Goal: Information Seeking & Learning: Check status

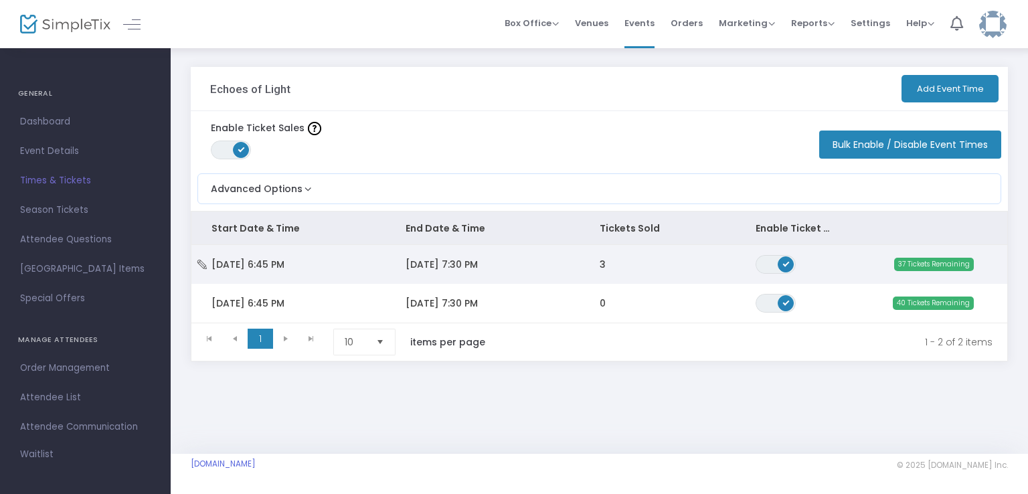
click at [640, 266] on td "3" at bounding box center [656, 264] width 155 height 39
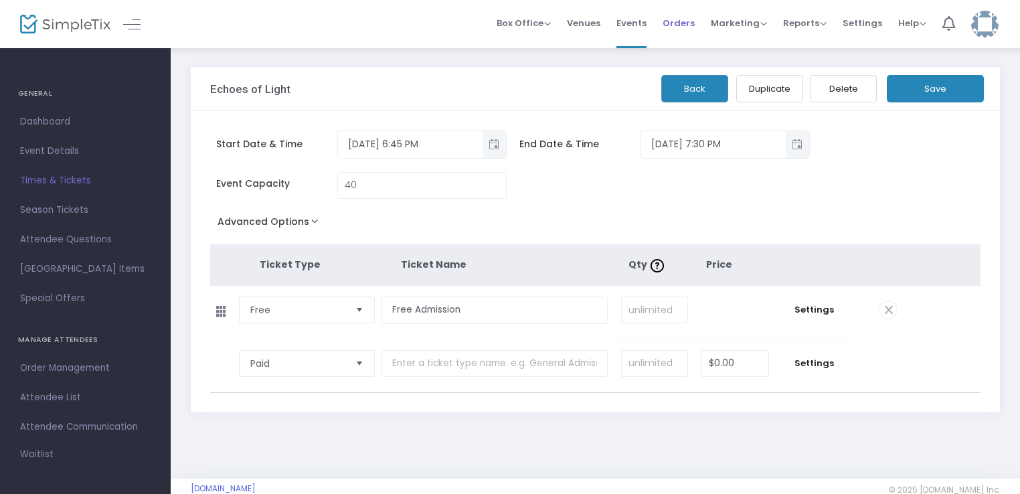
click at [679, 22] on span "Orders" at bounding box center [678, 23] width 32 height 34
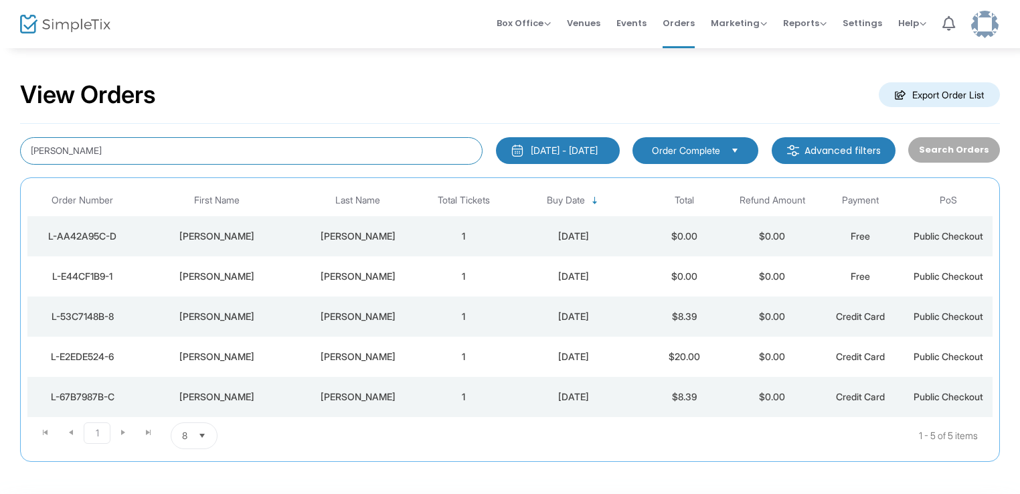
click at [265, 151] on input "[PERSON_NAME]" at bounding box center [251, 150] width 462 height 27
drag, startPoint x: 145, startPoint y: 154, endPoint x: 33, endPoint y: 161, distance: 111.3
click at [33, 161] on input "[PERSON_NAME]" at bounding box center [251, 150] width 462 height 27
type input "echoes of light"
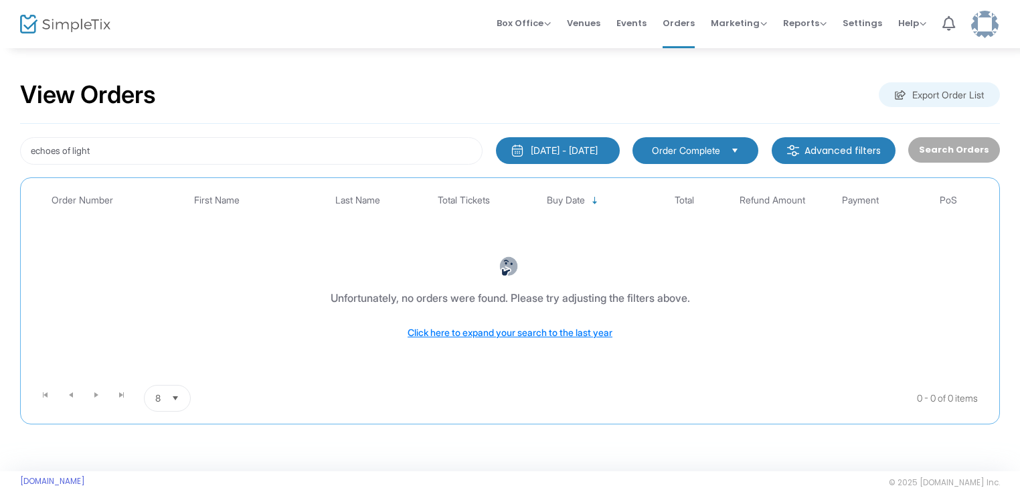
click at [819, 145] on m-button "Advanced filters" at bounding box center [833, 150] width 124 height 27
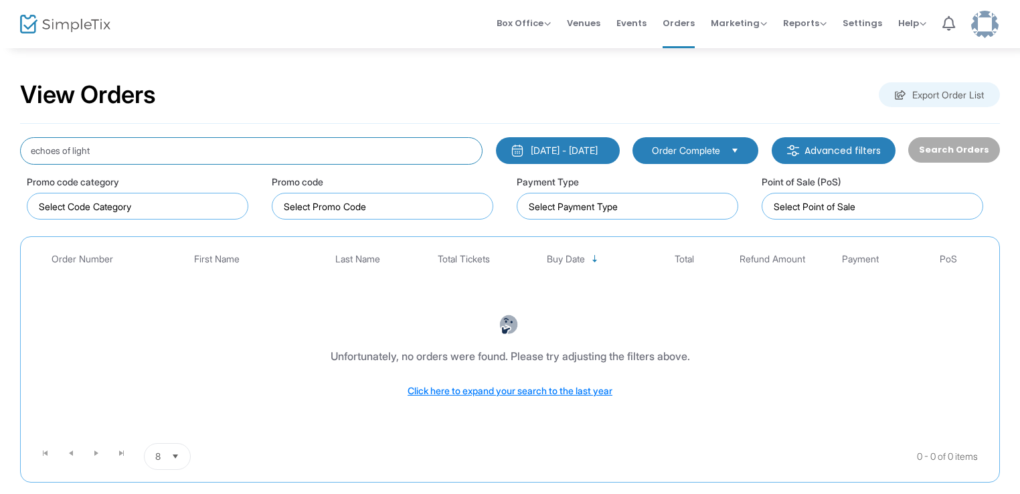
drag, startPoint x: 122, startPoint y: 160, endPoint x: 0, endPoint y: 171, distance: 122.3
click at [0, 171] on div "View Orders Export Order List echoes of light [DATE] - [DATE] Last 30 Days [DAT…" at bounding box center [510, 288] width 1020 height 482
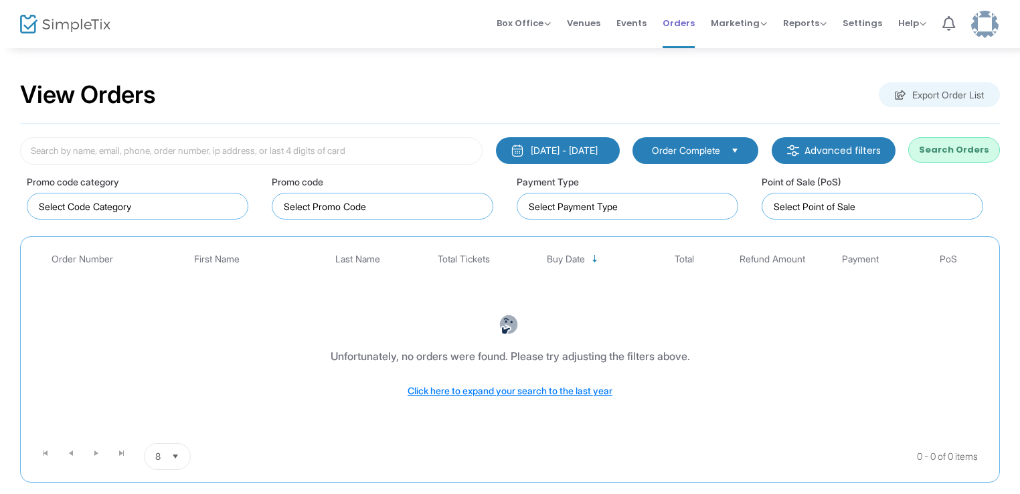
click at [688, 23] on span "Orders" at bounding box center [678, 23] width 32 height 34
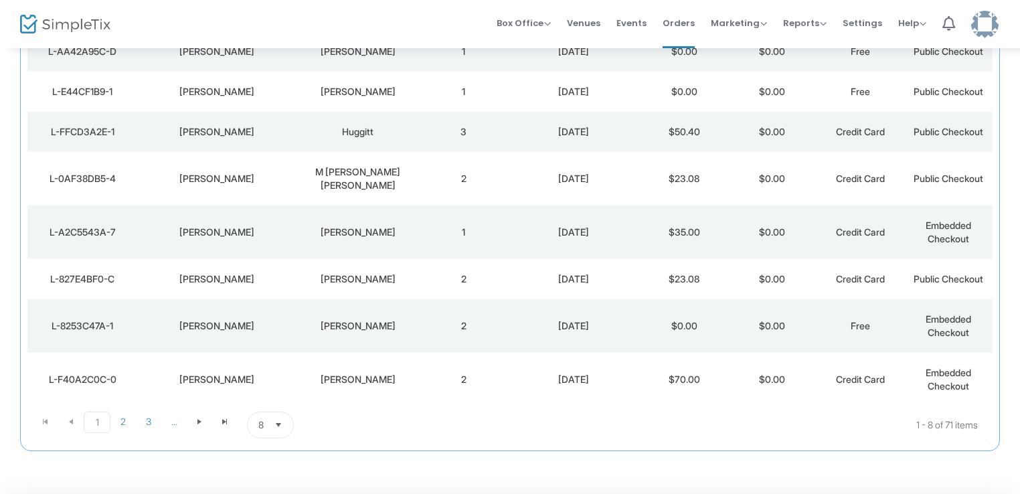
scroll to position [214, 0]
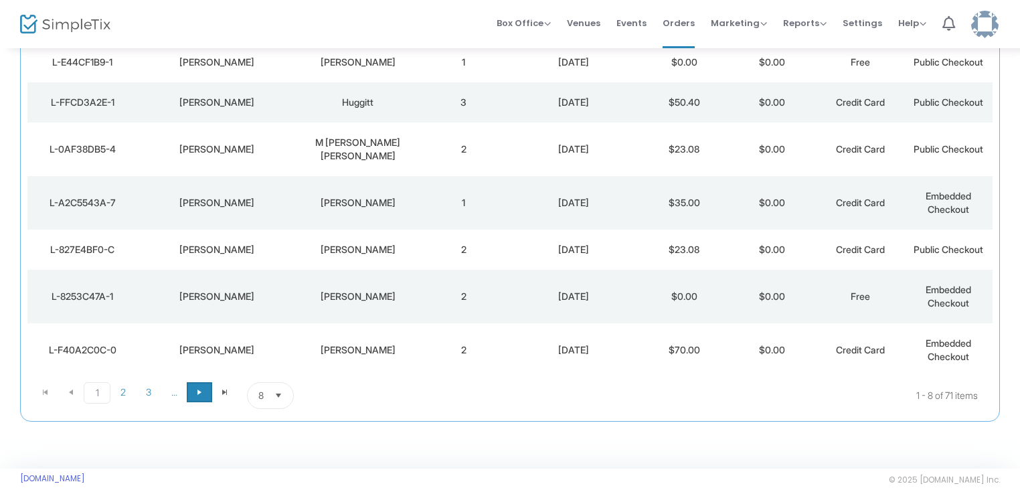
click at [195, 387] on span "Go to the next page" at bounding box center [199, 392] width 11 height 11
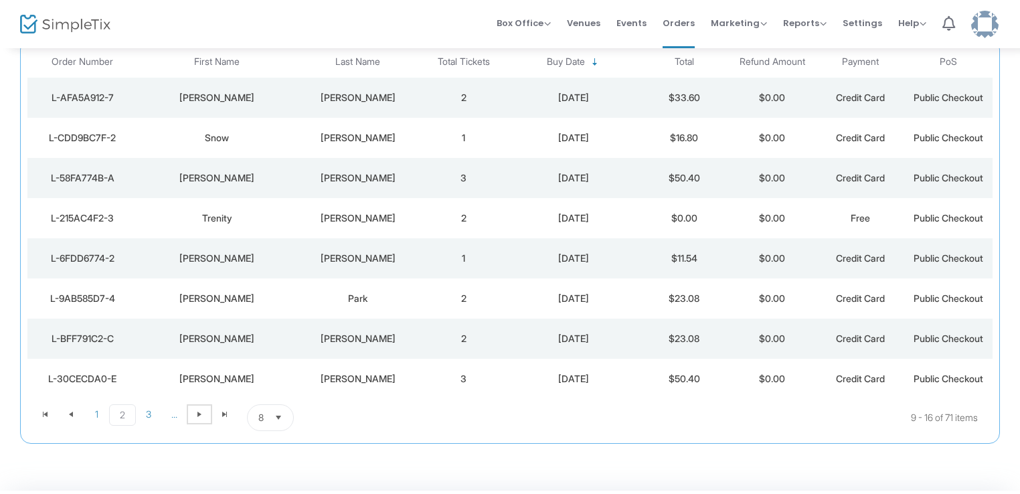
scroll to position [147, 0]
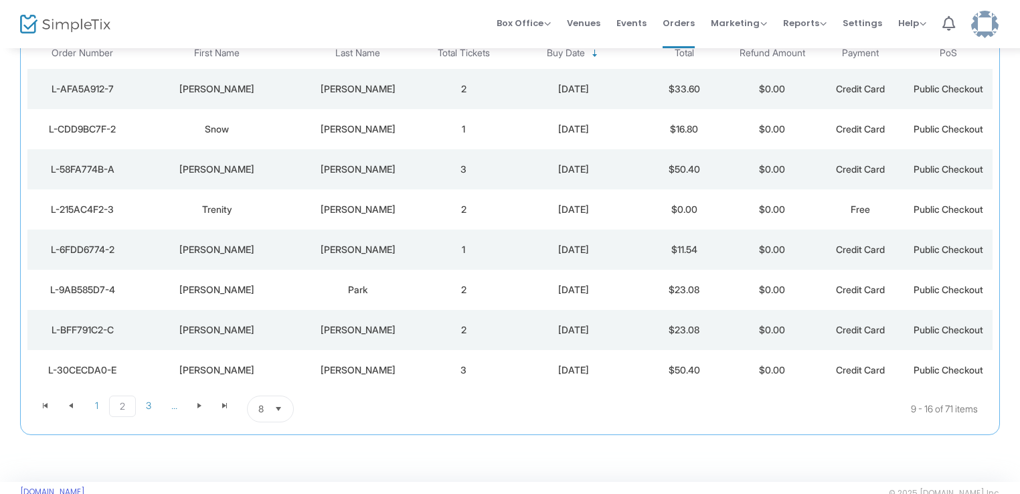
click at [394, 209] on div "[PERSON_NAME]" at bounding box center [358, 209] width 116 height 13
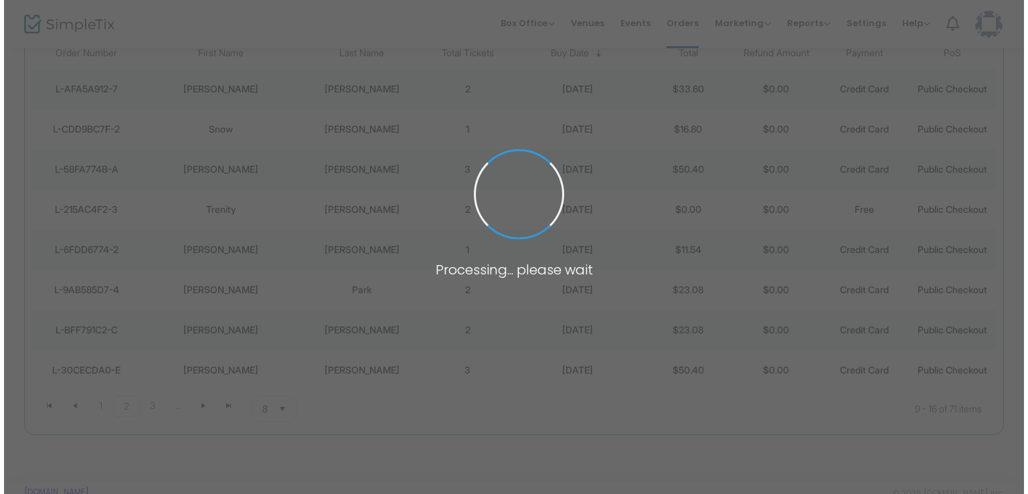
scroll to position [0, 0]
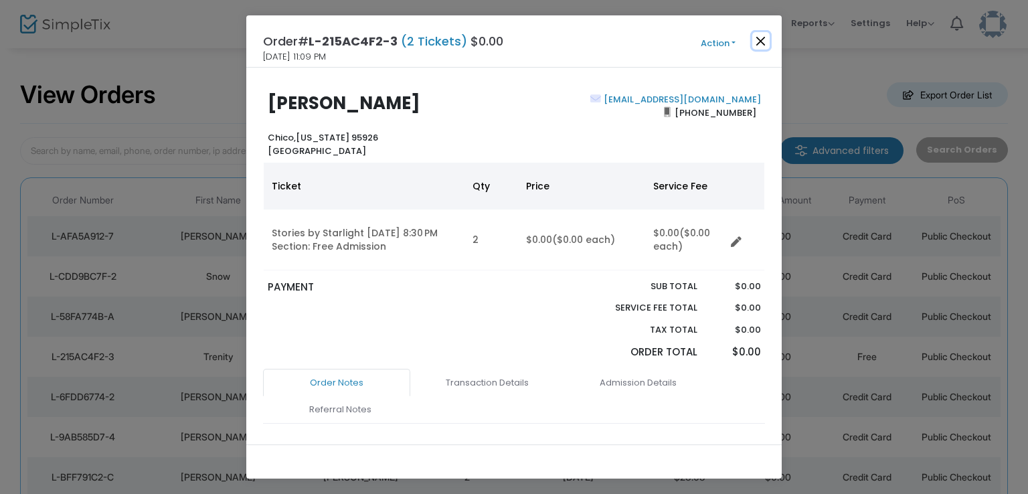
click at [760, 40] on button "Close" at bounding box center [760, 40] width 17 height 17
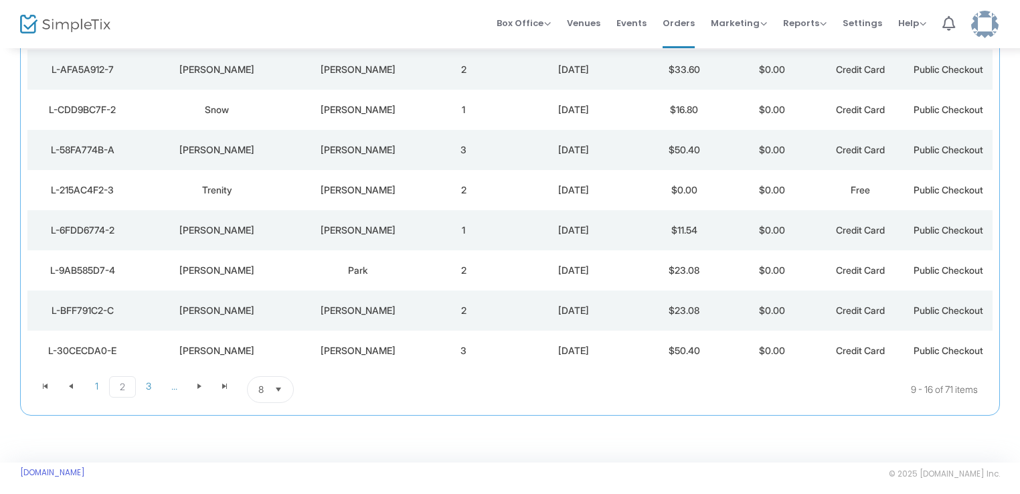
scroll to position [174, 0]
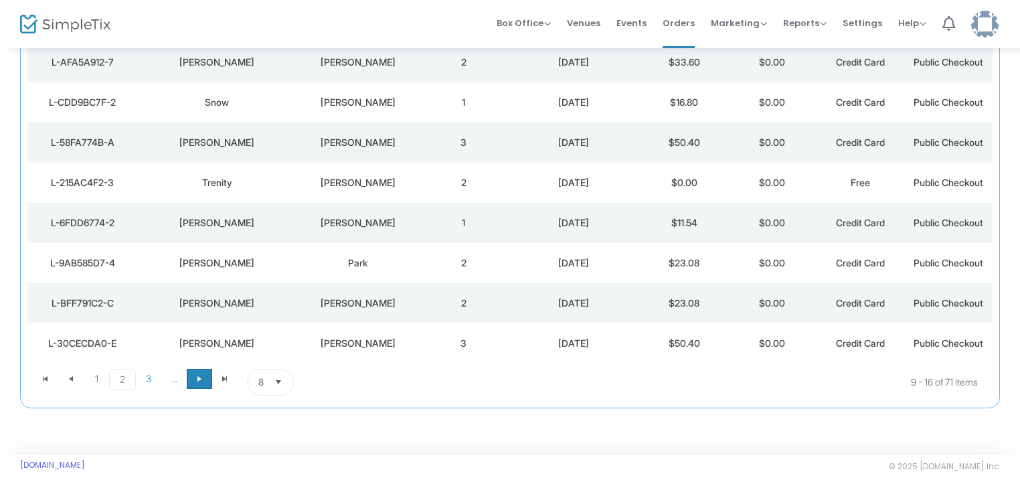
click at [199, 383] on span at bounding box center [199, 379] width 25 height 20
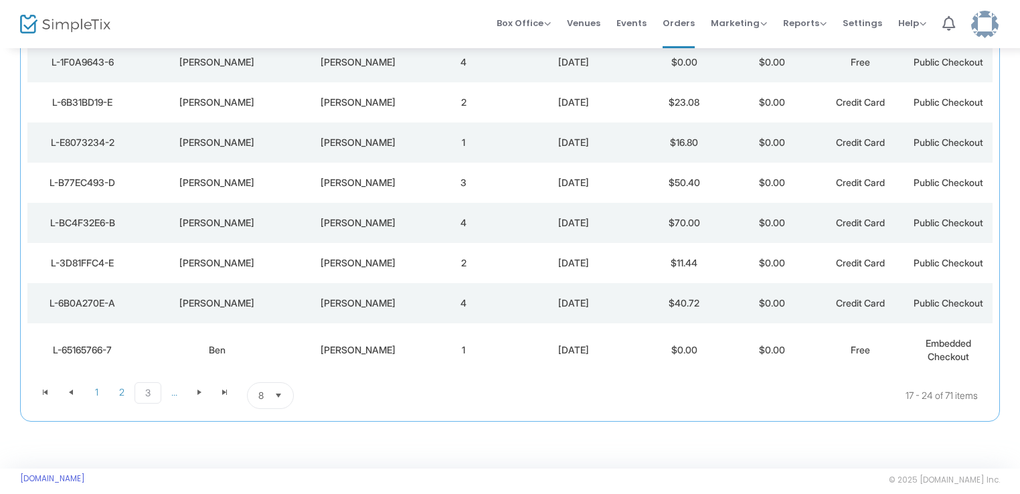
click at [399, 343] on div "Kaiser" at bounding box center [358, 349] width 116 height 13
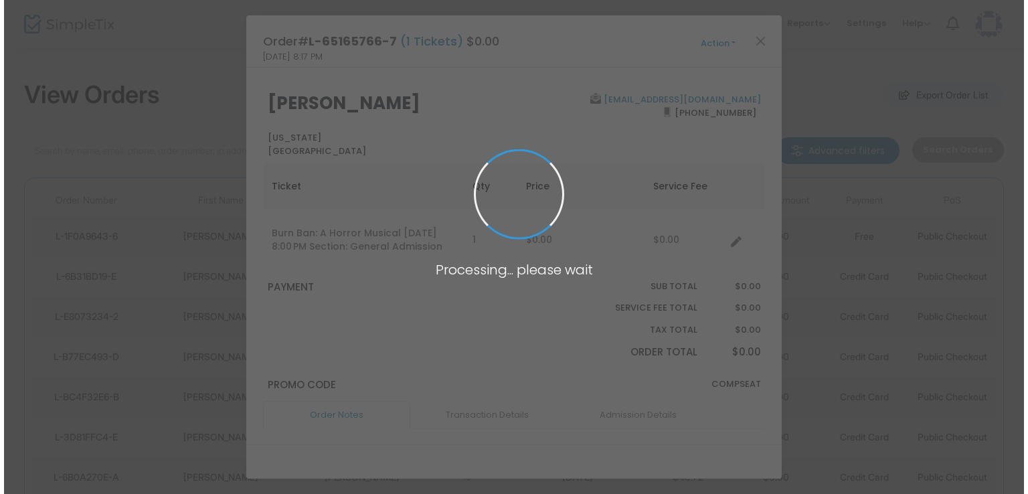
scroll to position [0, 0]
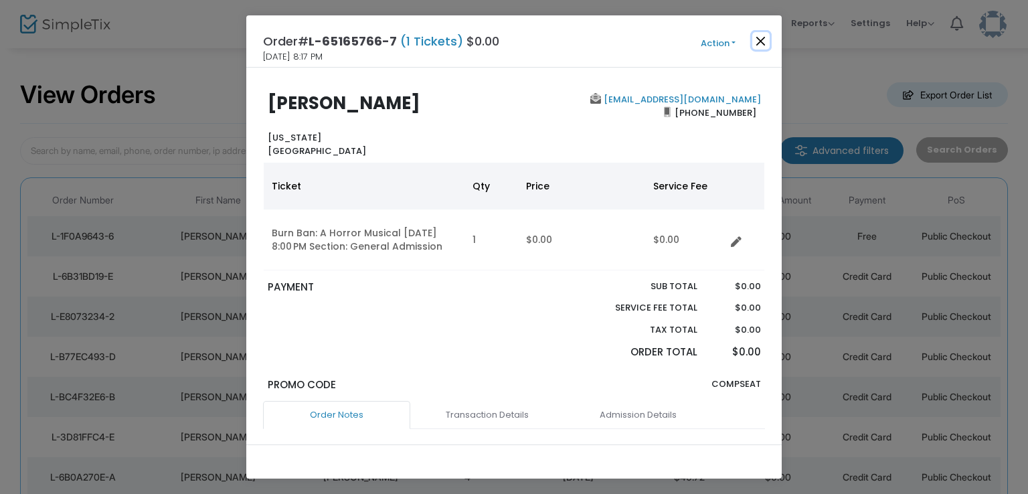
click at [763, 44] on button "Close" at bounding box center [760, 40] width 17 height 17
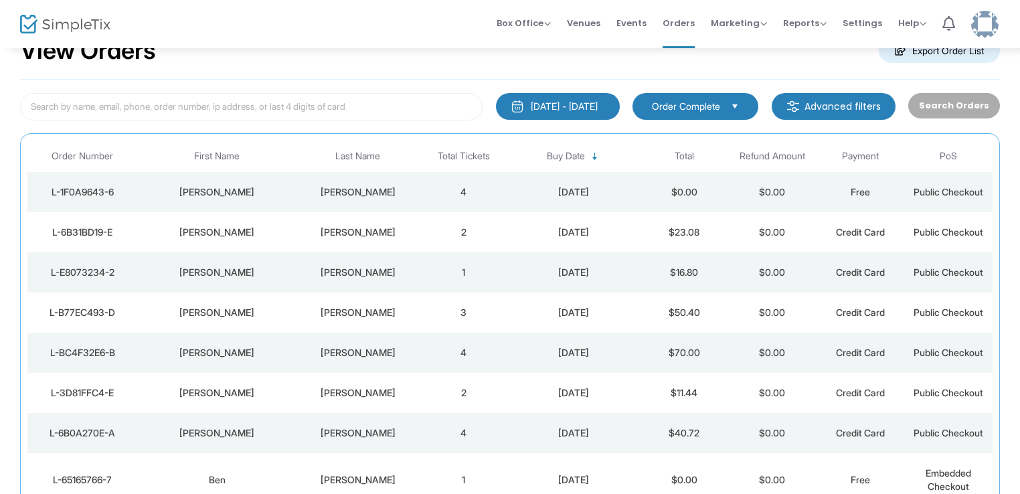
scroll to position [56, 0]
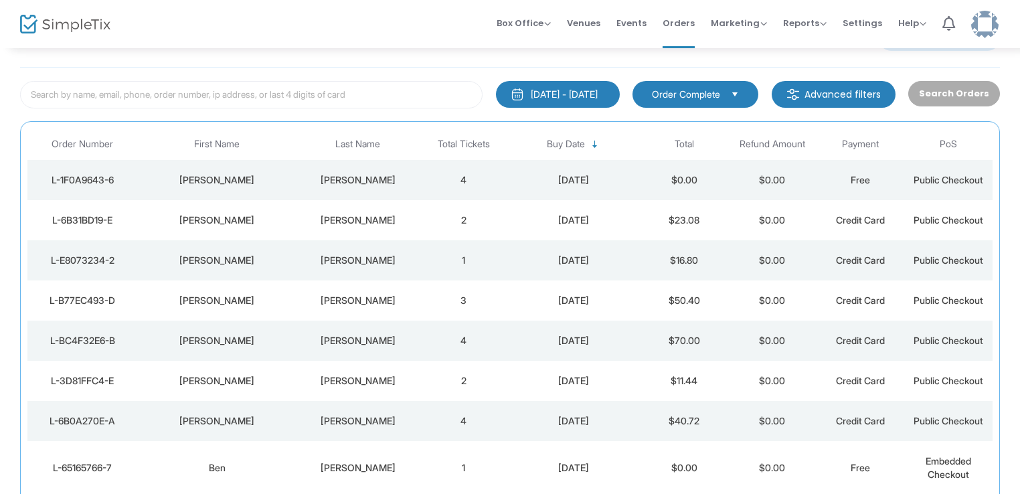
click at [483, 179] on td "4" at bounding box center [463, 180] width 88 height 40
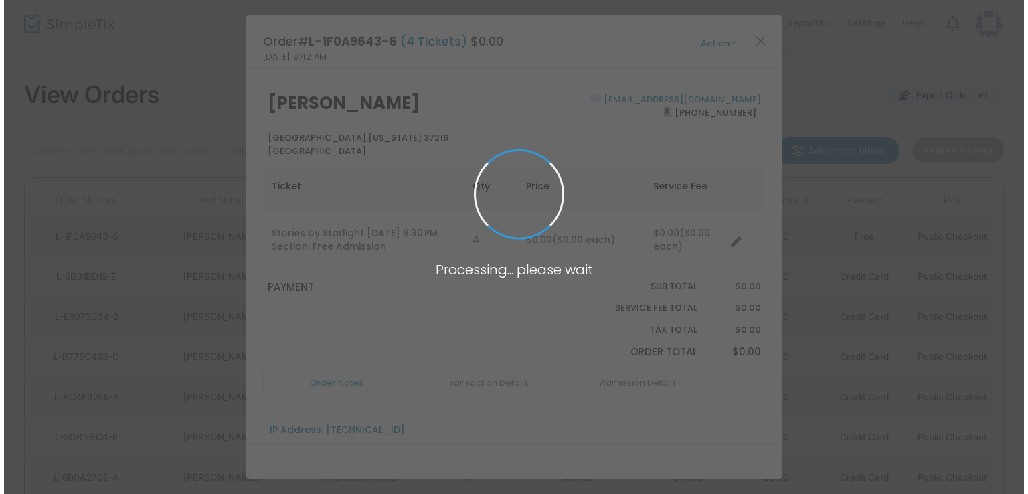
scroll to position [0, 0]
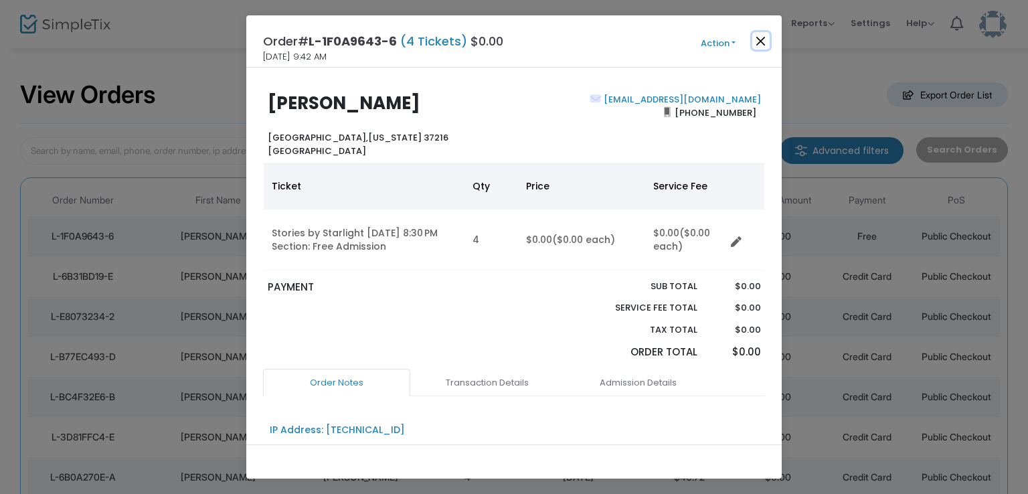
click at [763, 39] on button "Close" at bounding box center [760, 40] width 17 height 17
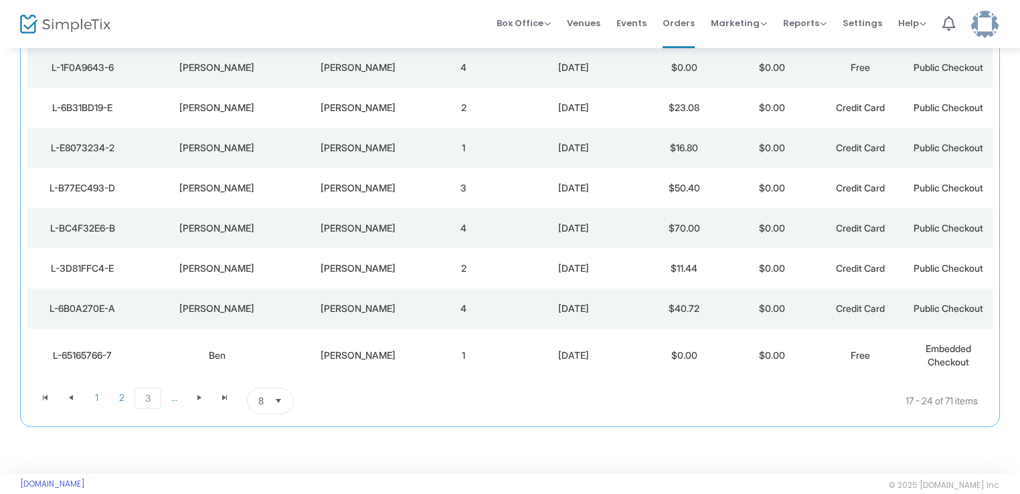
scroll to position [187, 0]
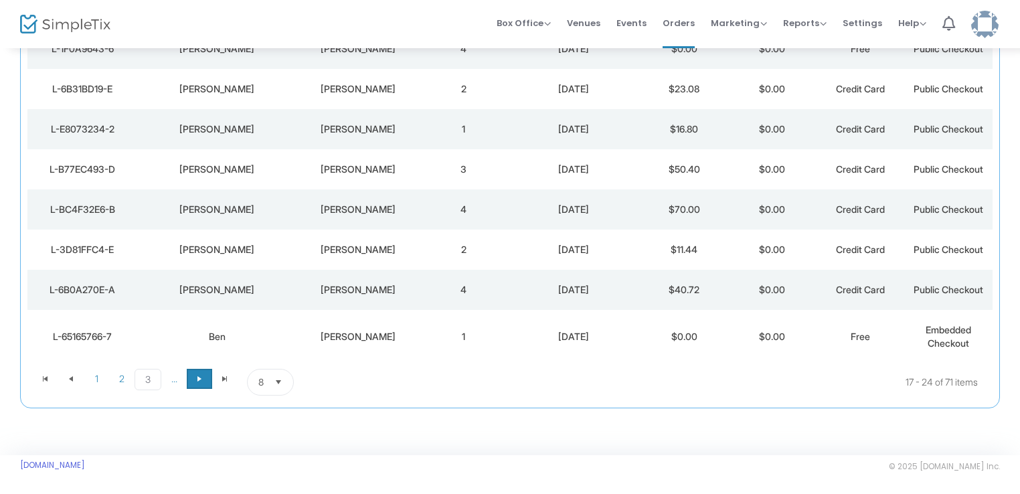
click at [199, 381] on span "Go to the next page" at bounding box center [199, 378] width 11 height 11
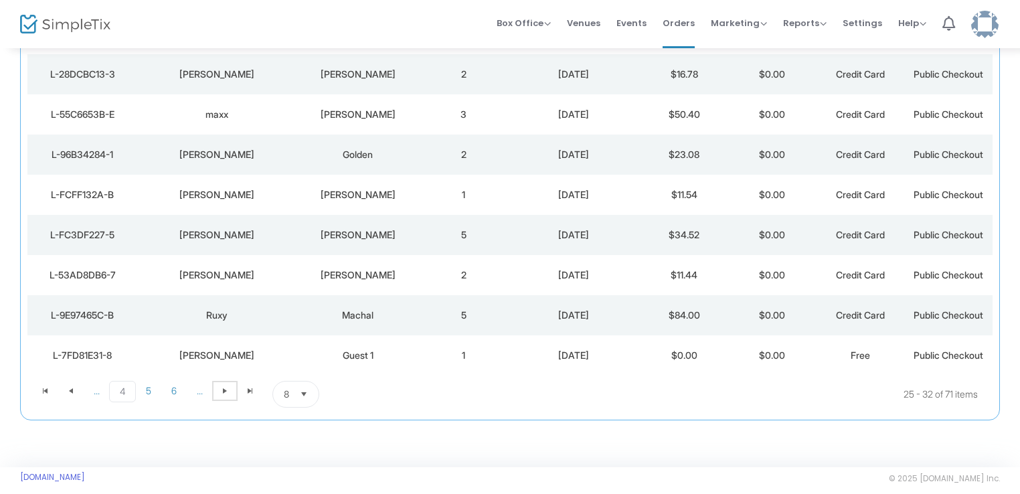
scroll to position [174, 0]
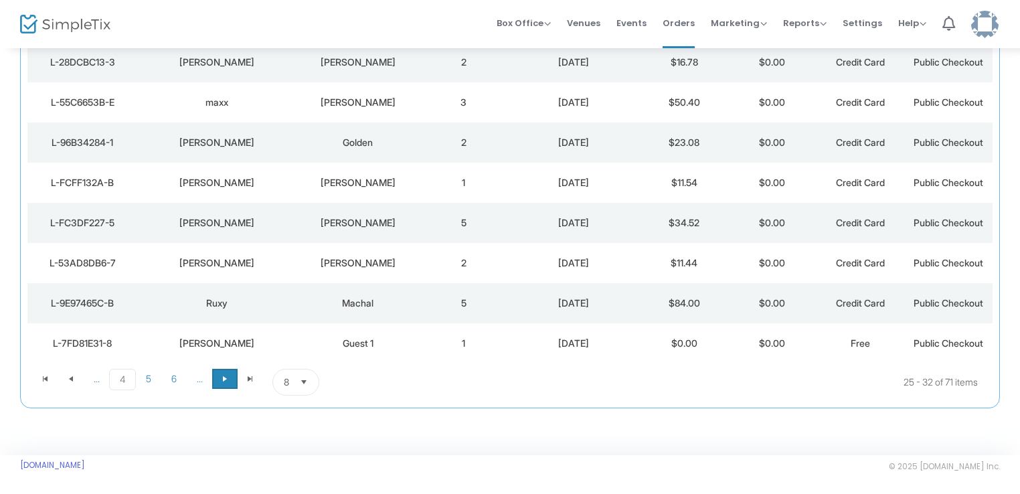
click at [223, 381] on span "Go to the next page" at bounding box center [224, 378] width 11 height 11
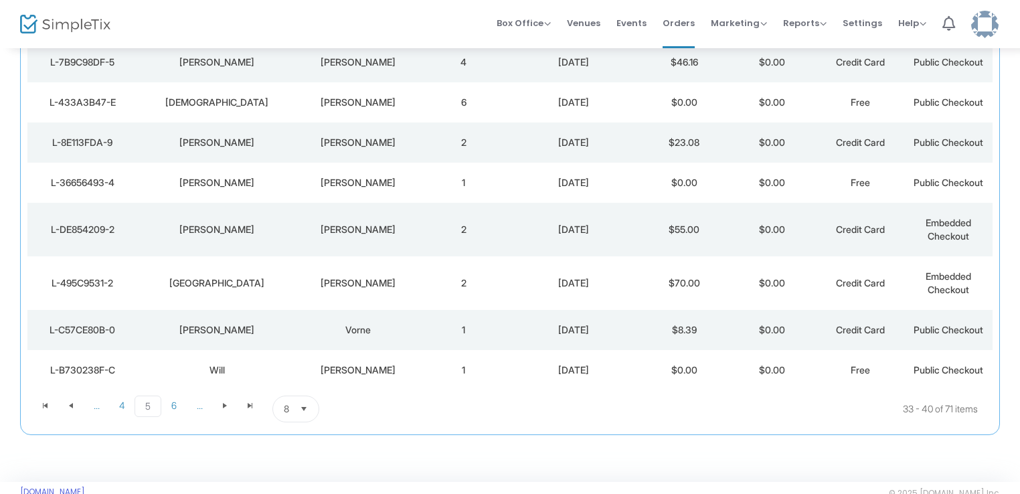
click at [424, 365] on td "1" at bounding box center [463, 370] width 88 height 40
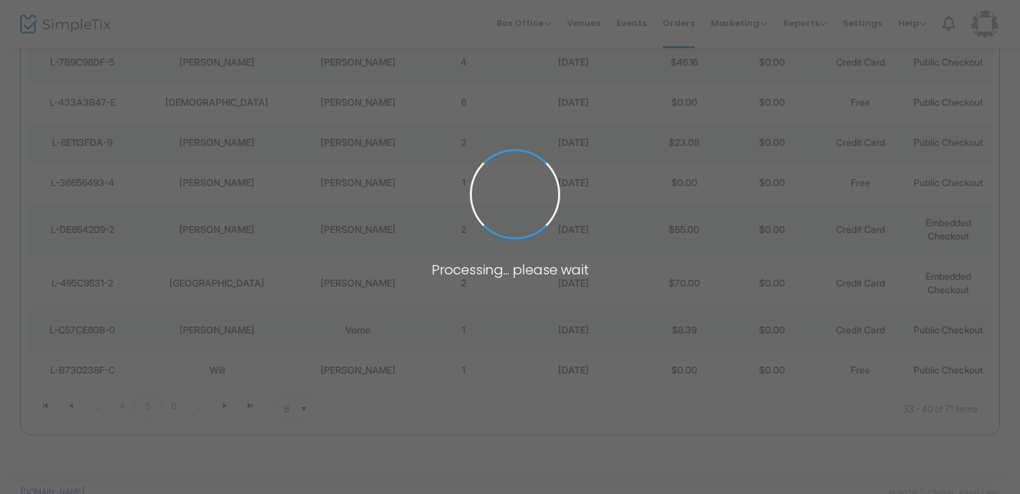
scroll to position [0, 0]
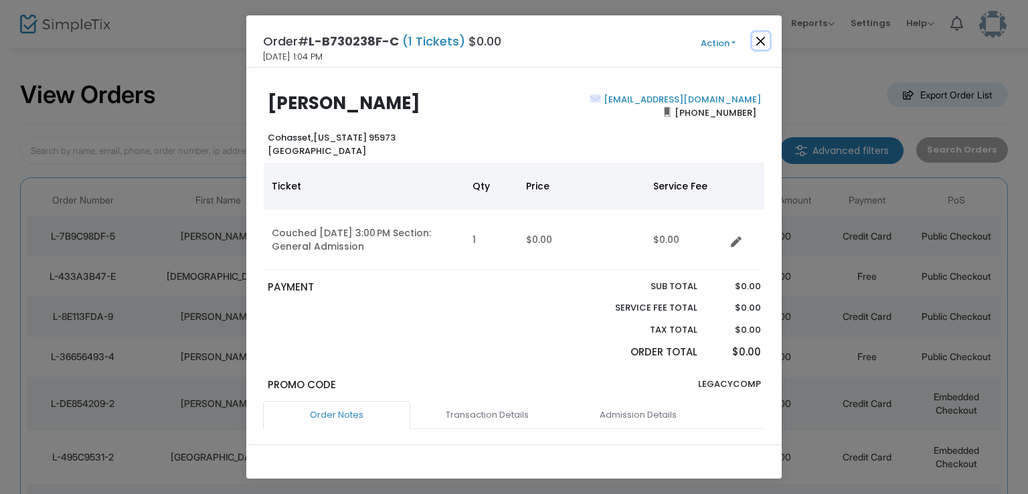
click at [763, 41] on button "Close" at bounding box center [760, 40] width 17 height 17
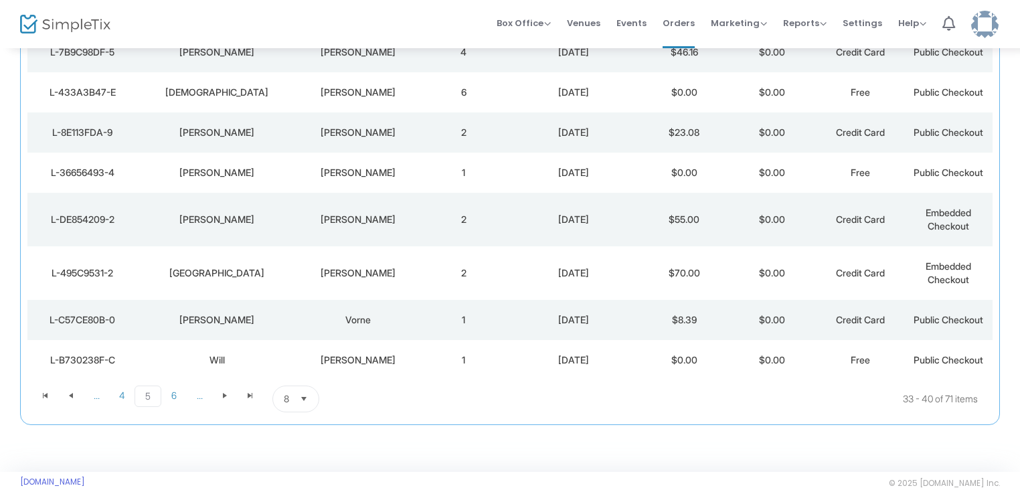
scroll to position [201, 0]
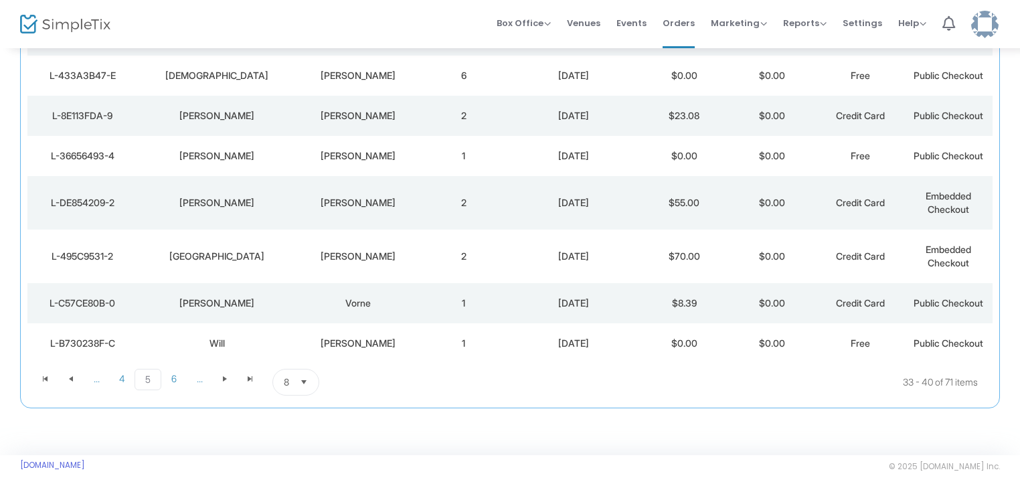
click at [375, 161] on div "Aguilar" at bounding box center [358, 155] width 116 height 13
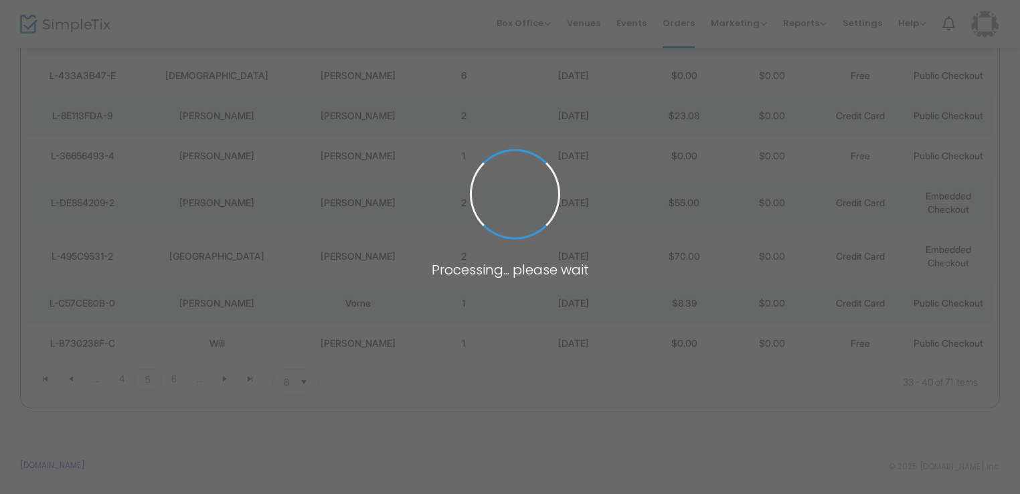
scroll to position [0, 0]
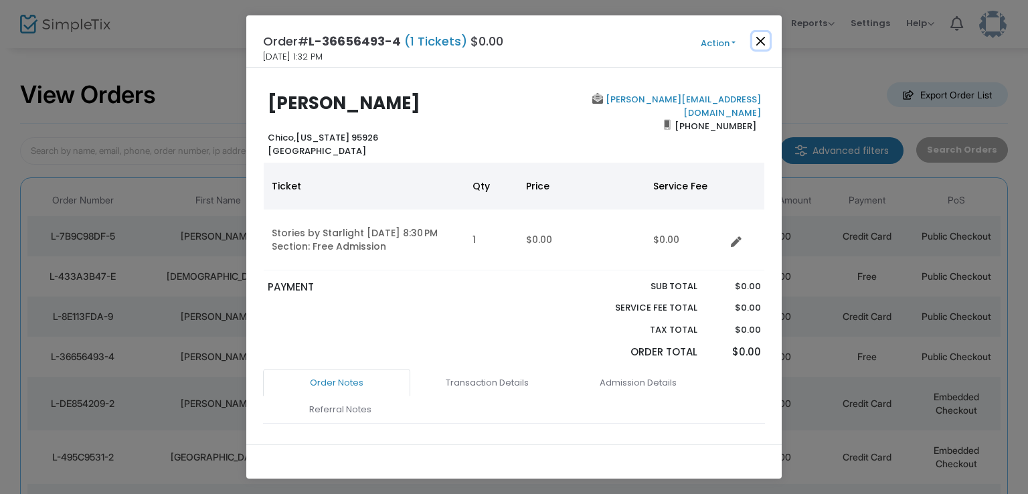
click at [760, 47] on button "Close" at bounding box center [760, 40] width 17 height 17
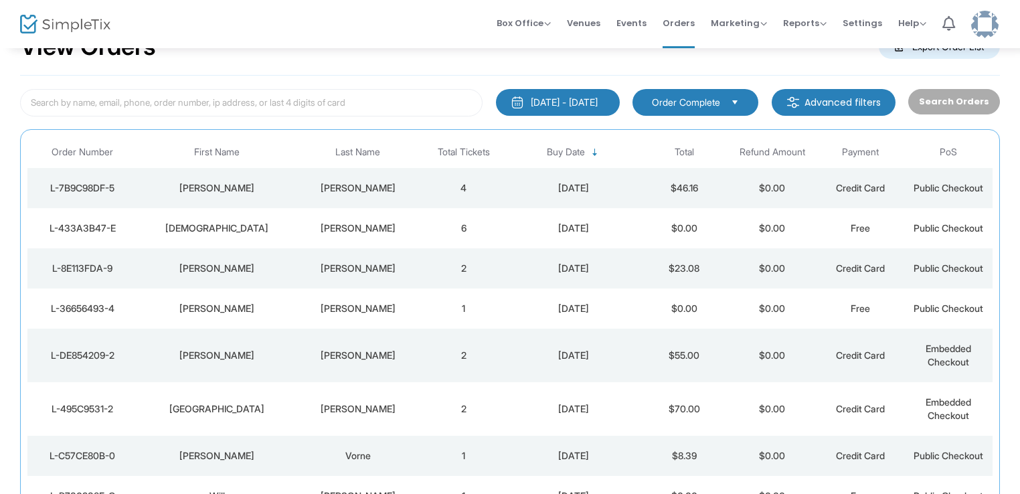
scroll to position [70, 0]
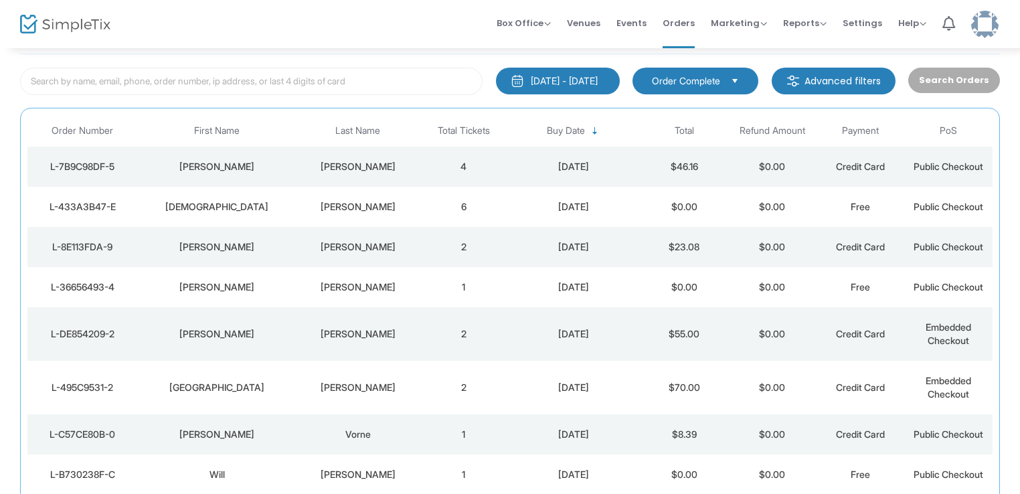
click at [422, 203] on td "6" at bounding box center [463, 207] width 88 height 40
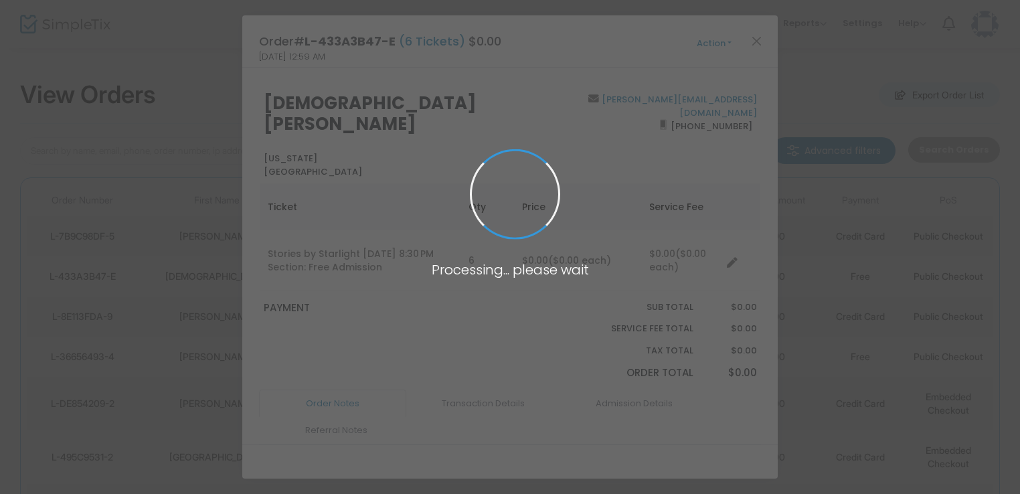
scroll to position [0, 0]
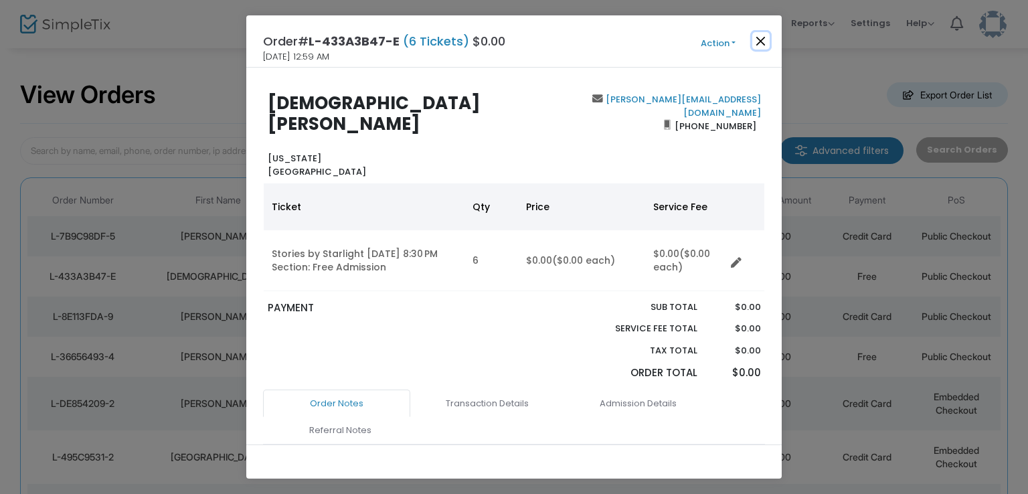
click at [758, 38] on button "Close" at bounding box center [760, 40] width 17 height 17
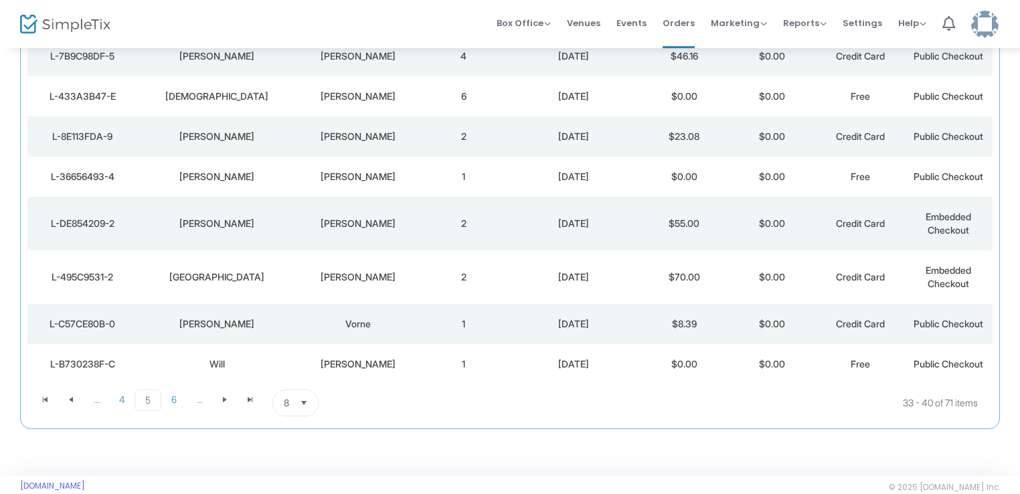
scroll to position [201, 0]
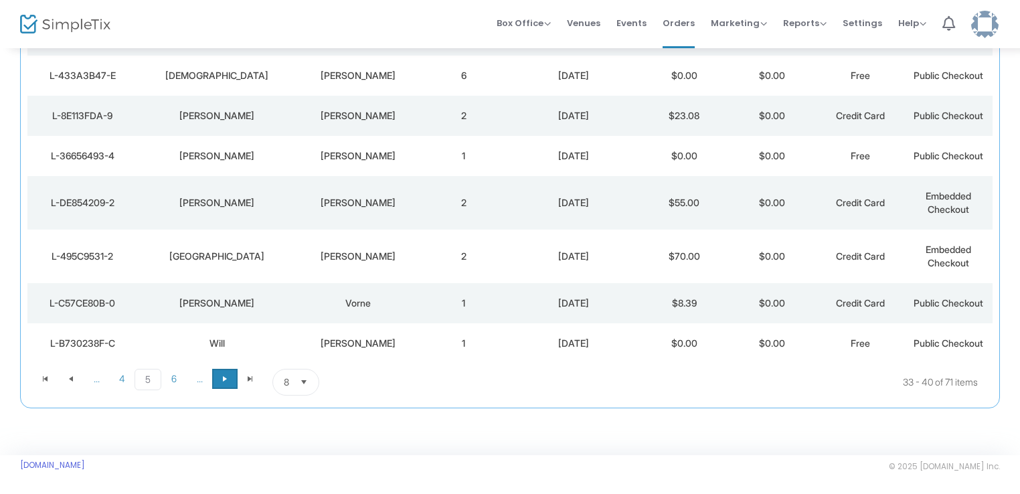
click at [215, 383] on span at bounding box center [224, 379] width 25 height 20
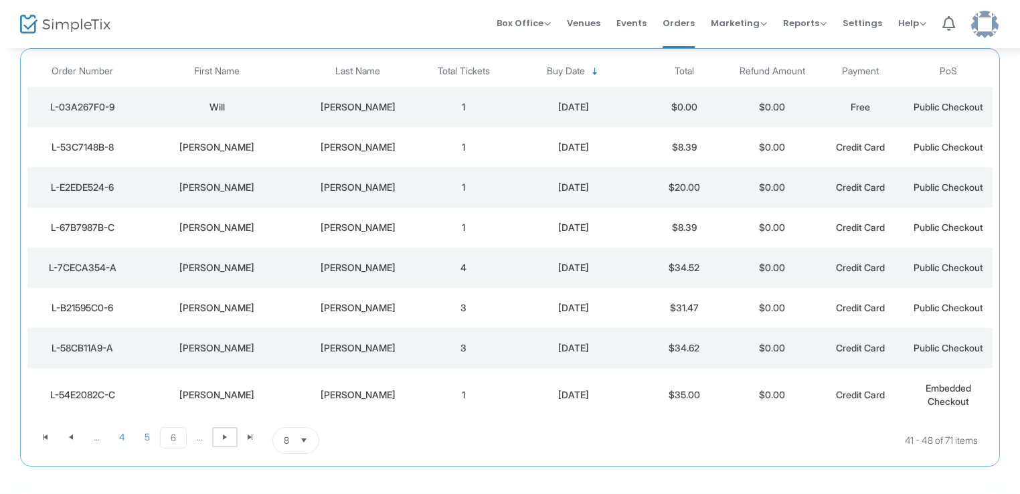
scroll to position [130, 0]
click at [440, 105] on td "1" at bounding box center [463, 106] width 88 height 40
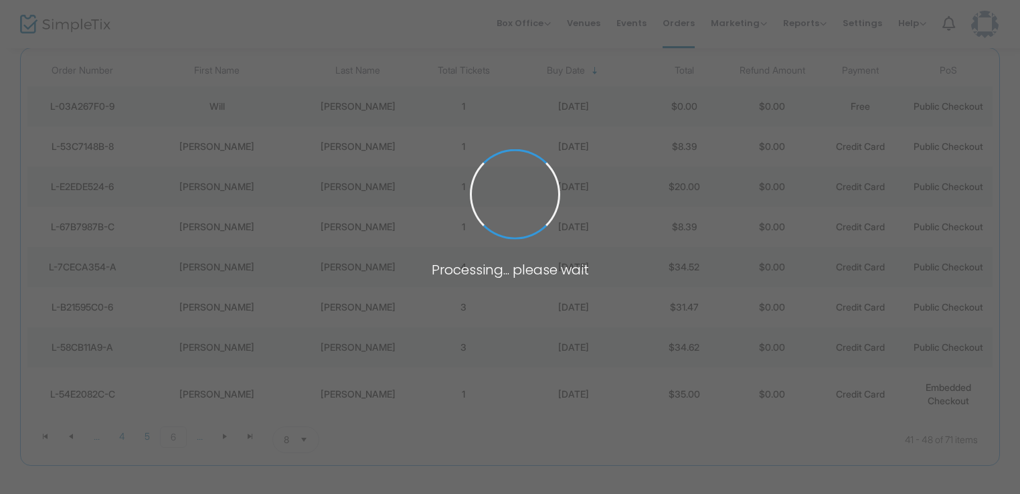
scroll to position [0, 0]
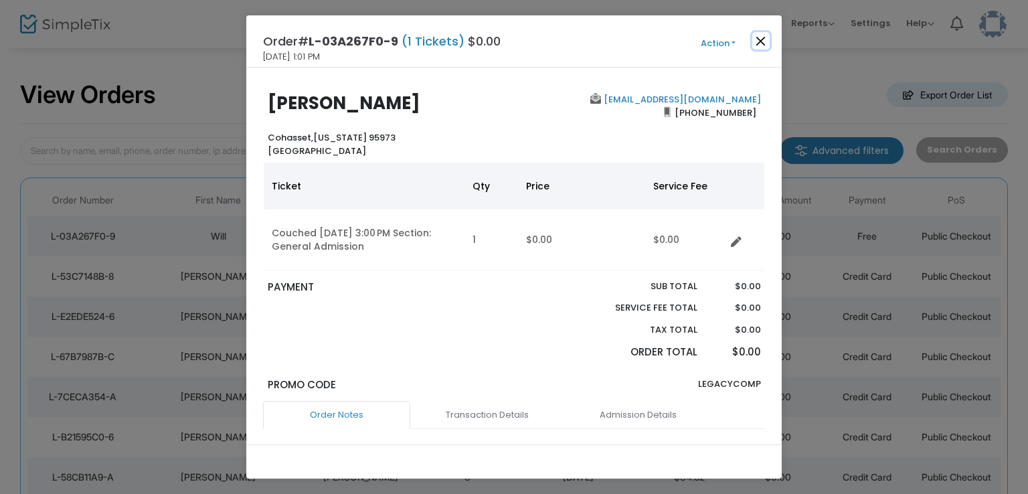
click at [760, 37] on button "Close" at bounding box center [760, 40] width 17 height 17
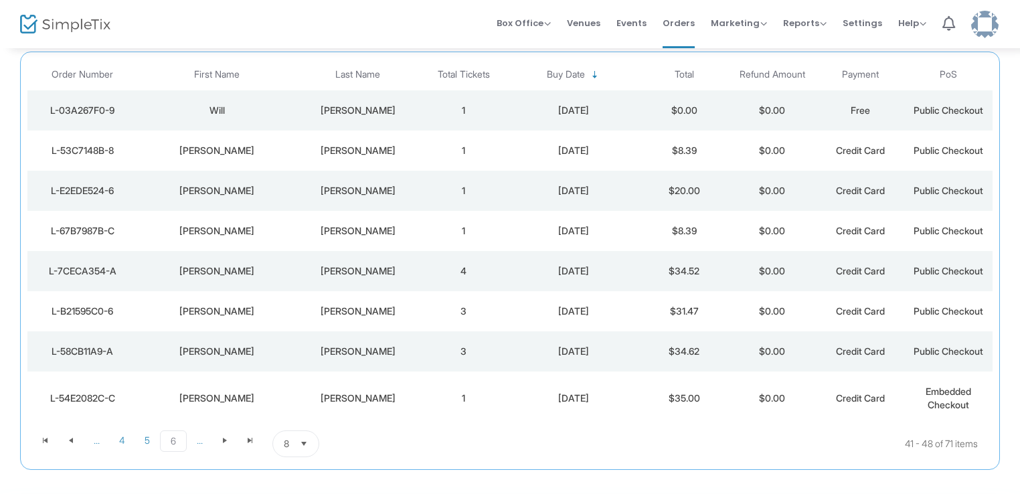
scroll to position [187, 0]
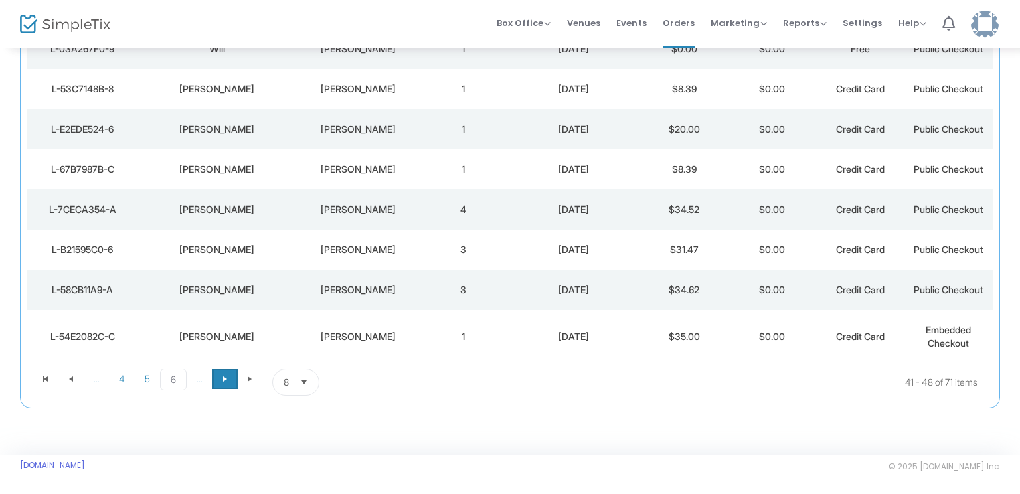
click at [222, 378] on span "Go to the next page" at bounding box center [224, 378] width 11 height 11
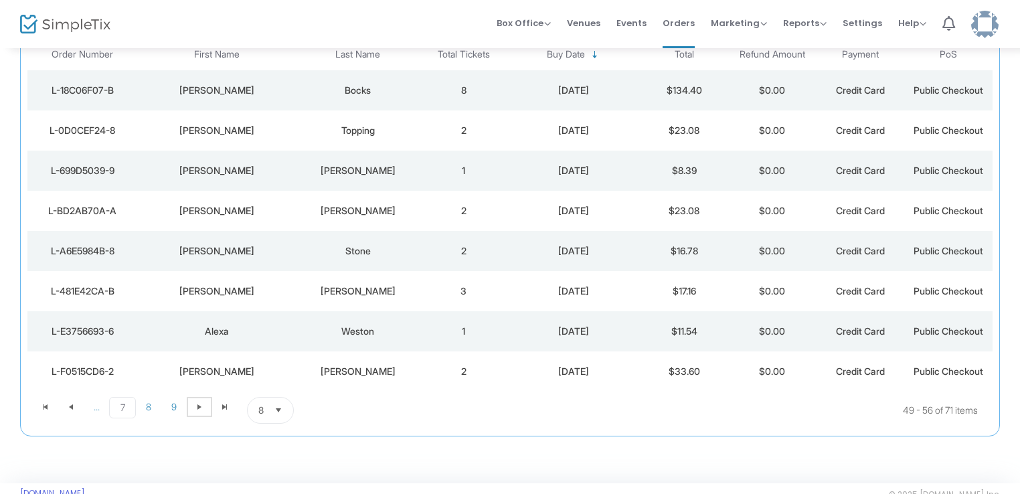
scroll to position [149, 0]
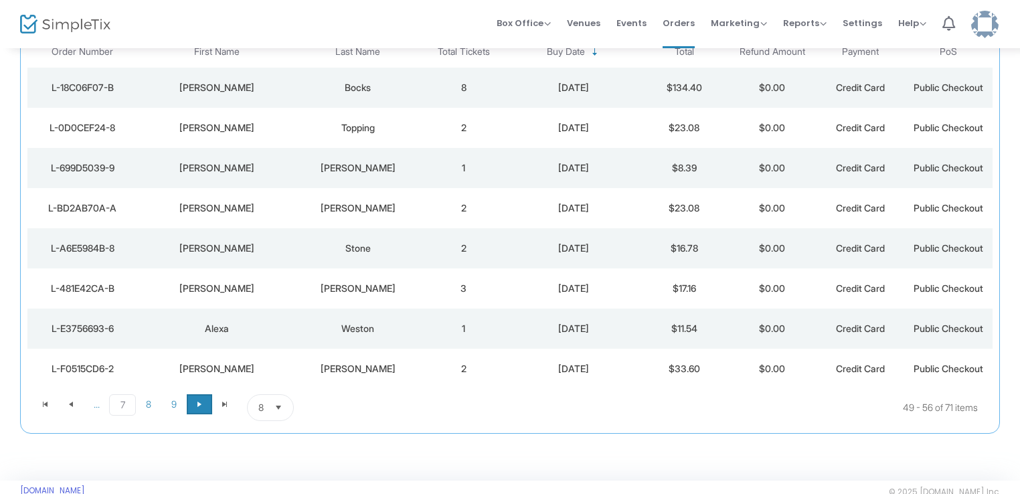
click at [200, 402] on span "Go to the next page" at bounding box center [199, 404] width 11 height 11
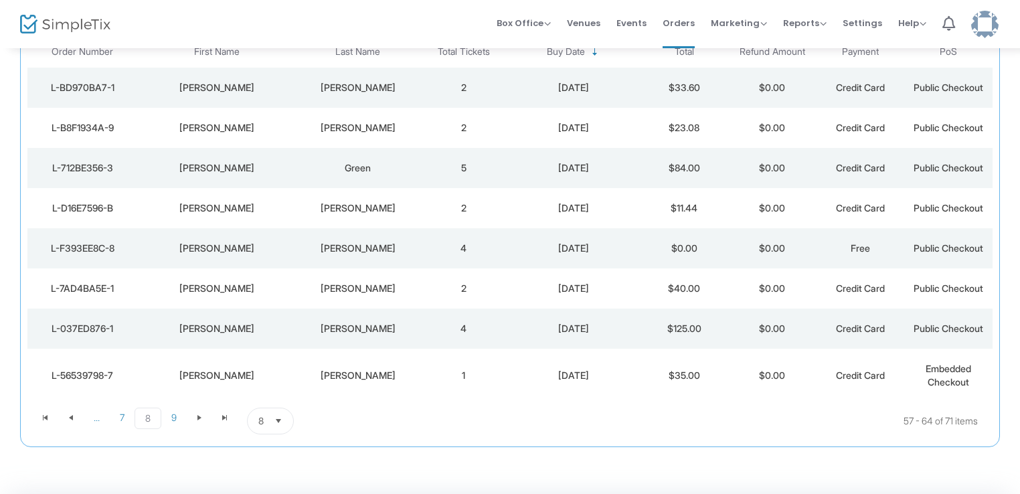
click at [466, 247] on td "4" at bounding box center [463, 248] width 88 height 40
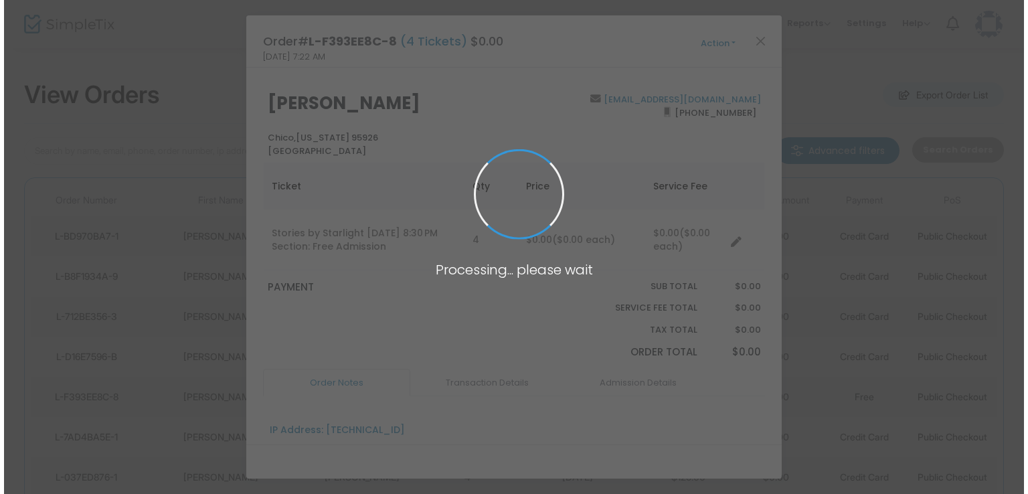
scroll to position [0, 0]
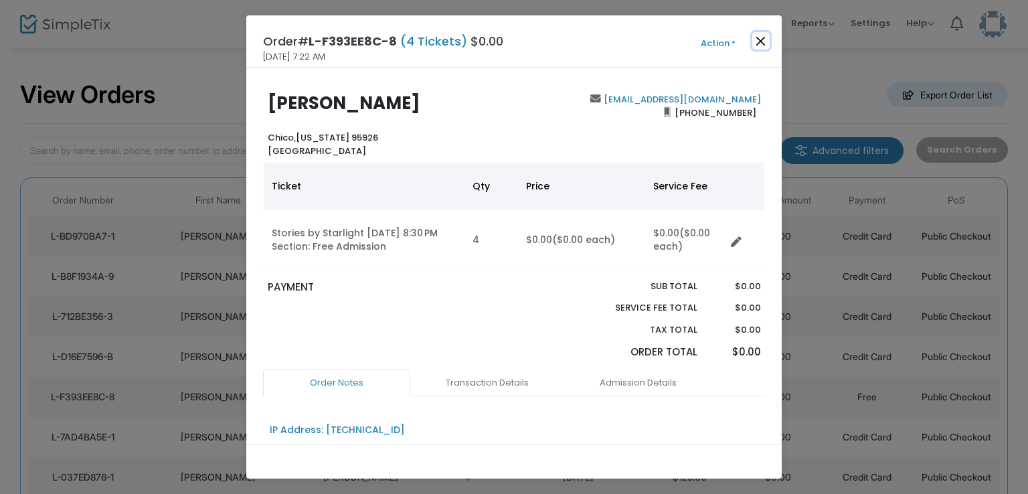
click at [757, 39] on button "Close" at bounding box center [760, 40] width 17 height 17
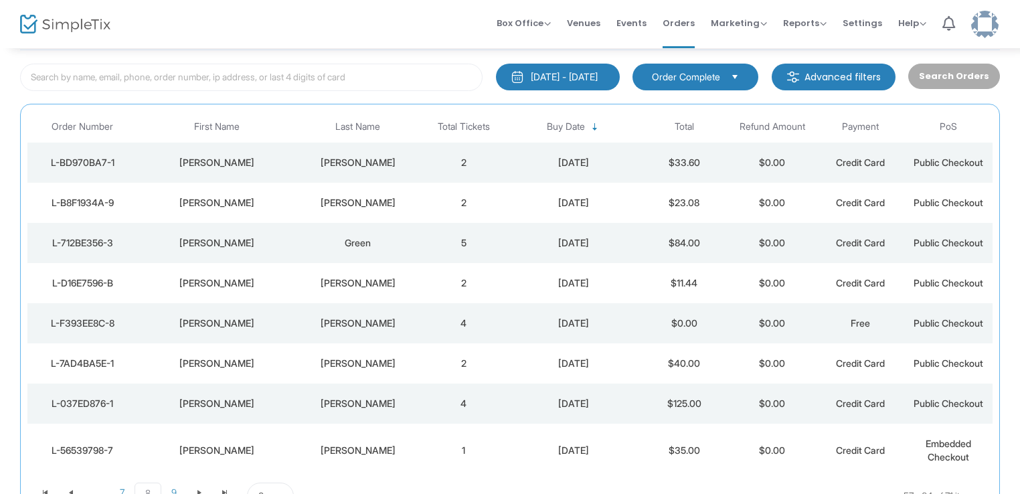
scroll to position [187, 0]
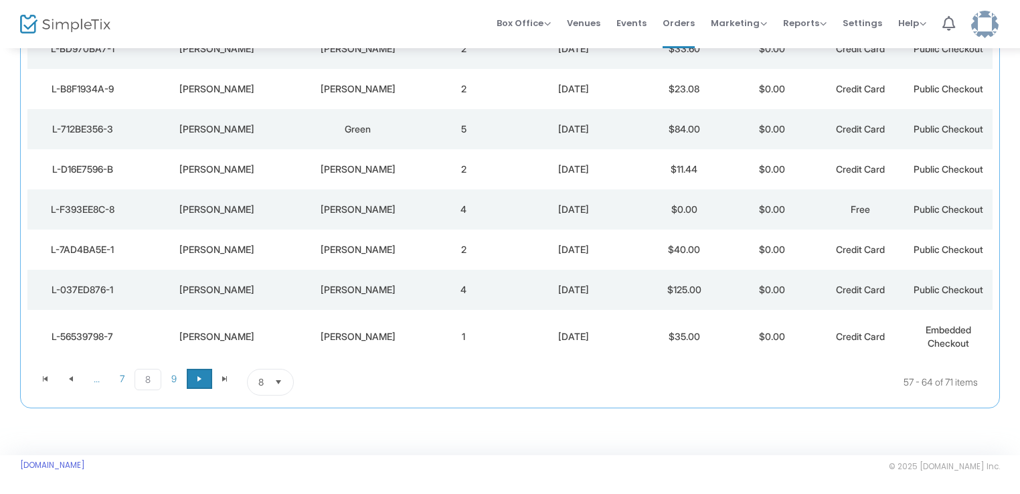
click at [202, 375] on span "Go to the next page" at bounding box center [199, 378] width 11 height 11
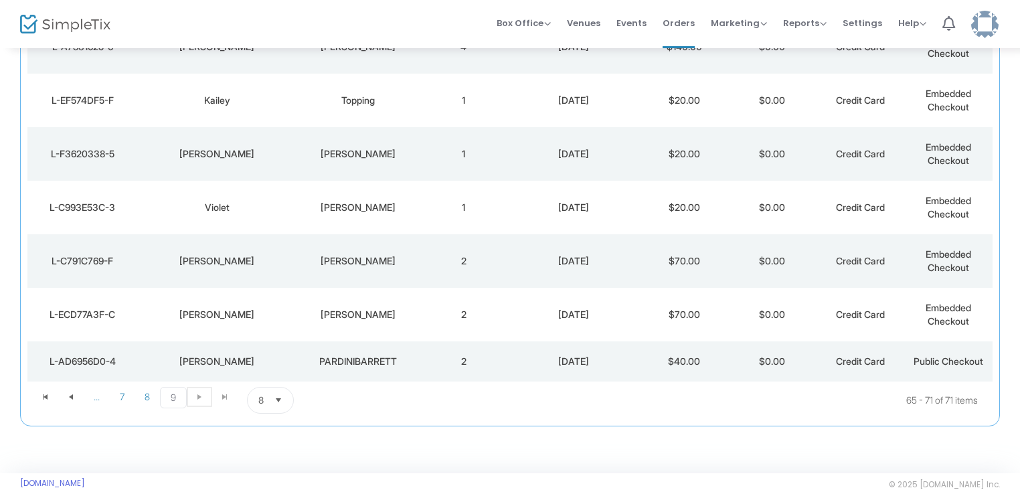
scroll to position [207, 0]
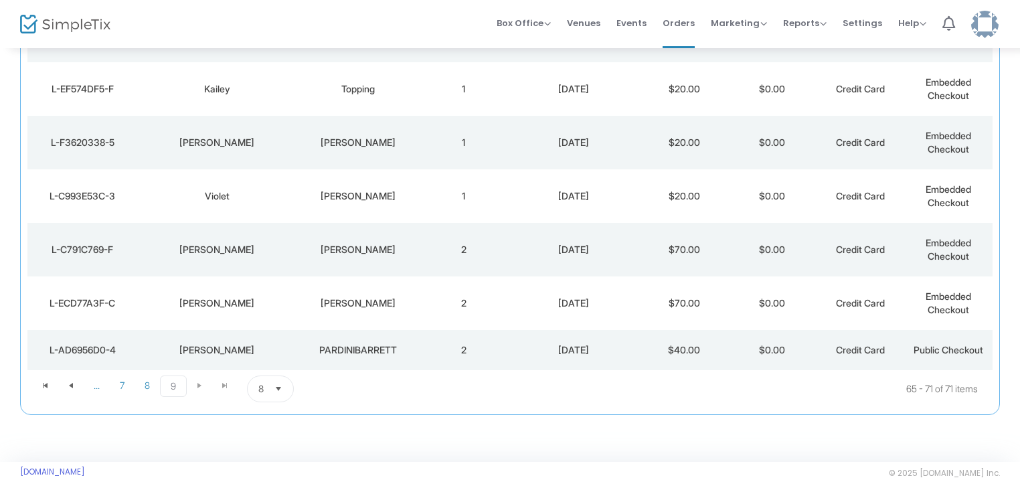
click at [198, 385] on kendo-pager-next-buttons at bounding box center [212, 388] width 51 height 27
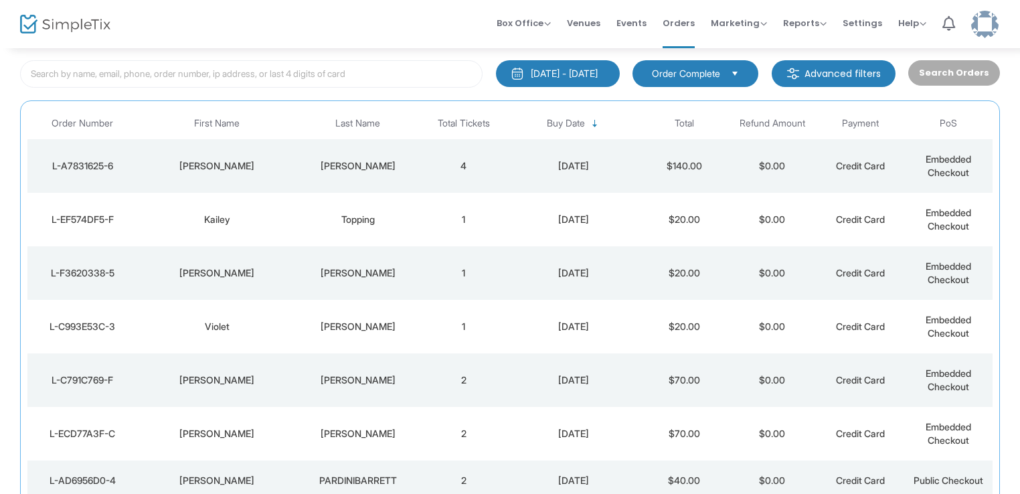
scroll to position [0, 0]
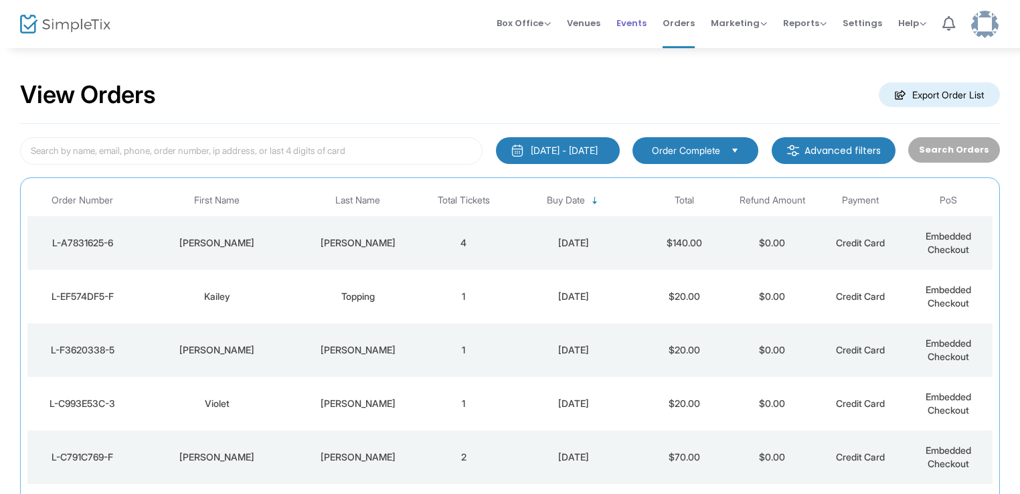
click at [646, 26] on span "Events" at bounding box center [631, 23] width 30 height 34
